Goal: Obtain resource: Obtain resource

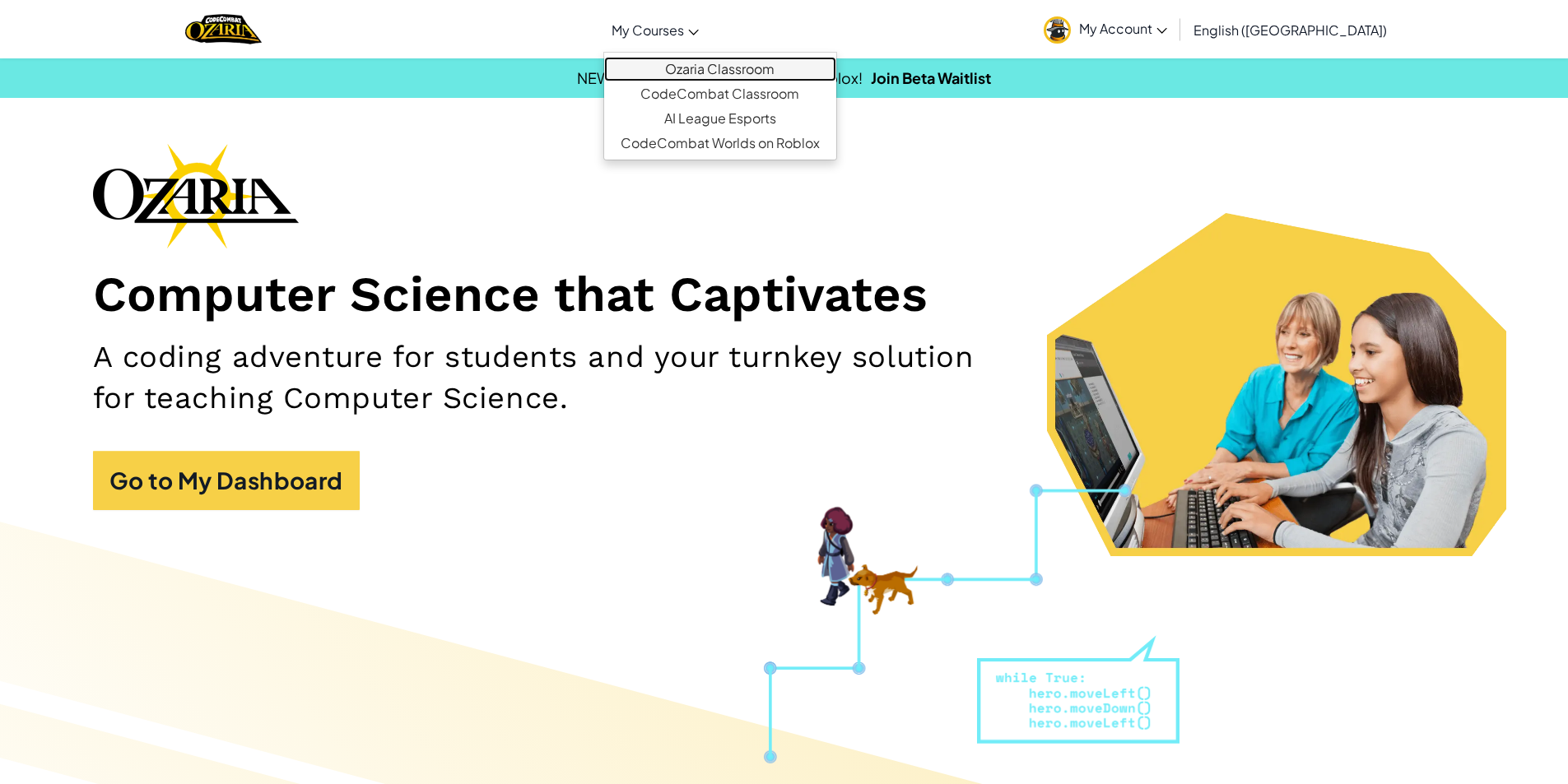
click at [741, 68] on link "Ozaria Classroom" at bounding box center [719, 69] width 232 height 25
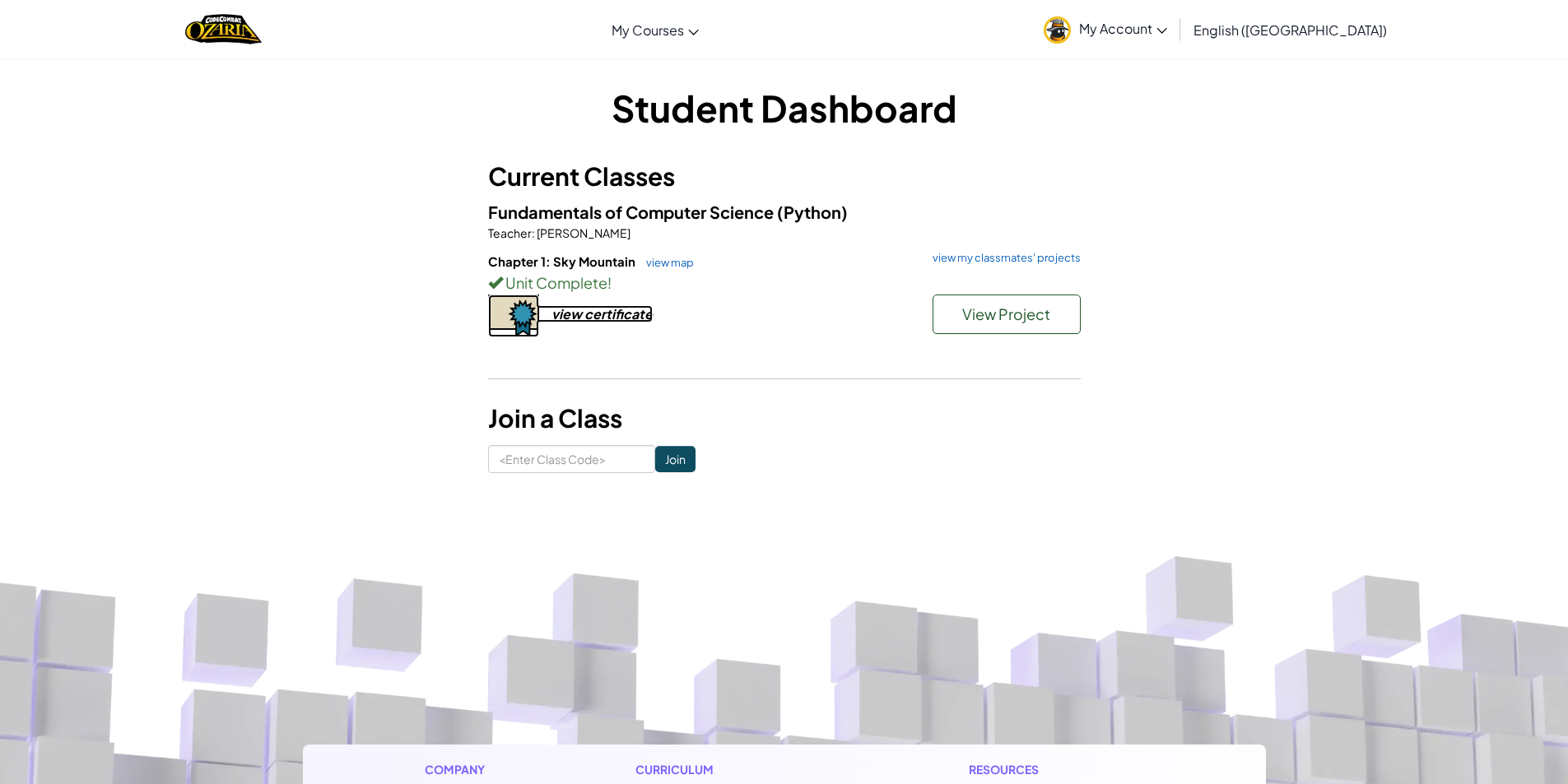
click at [627, 315] on div "view certificate" at bounding box center [602, 314] width 101 height 17
